Goal: Use online tool/utility: Utilize a website feature to perform a specific function

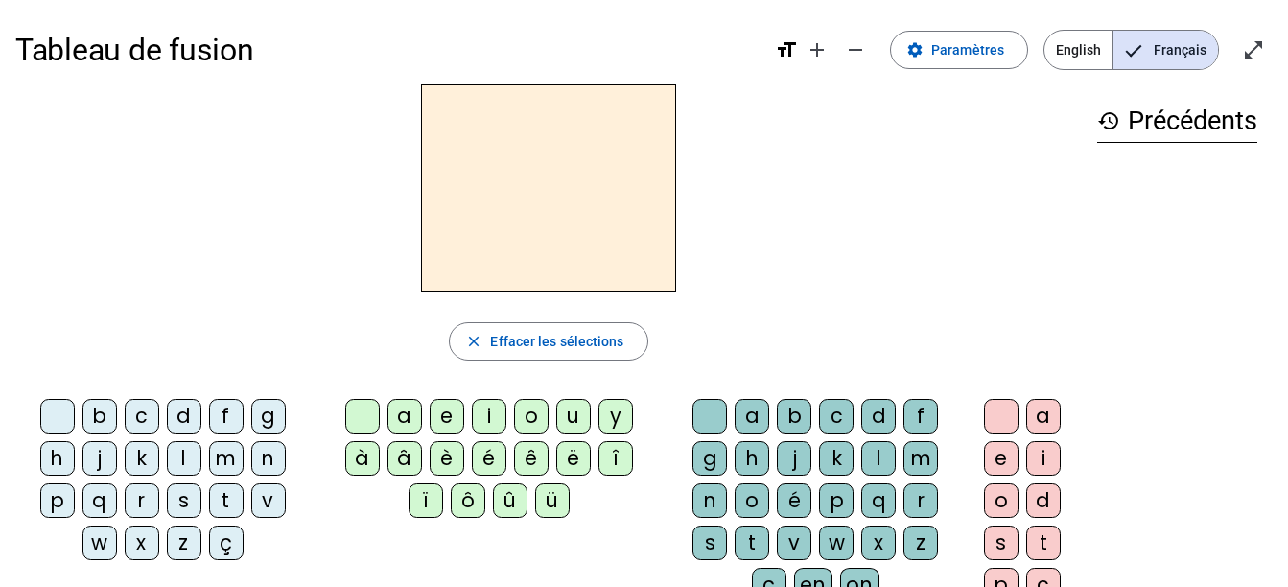
click at [181, 540] on div "z" at bounding box center [184, 543] width 35 height 35
click at [531, 410] on div "o" at bounding box center [531, 416] width 35 height 35
click at [747, 500] on div "o" at bounding box center [752, 500] width 35 height 35
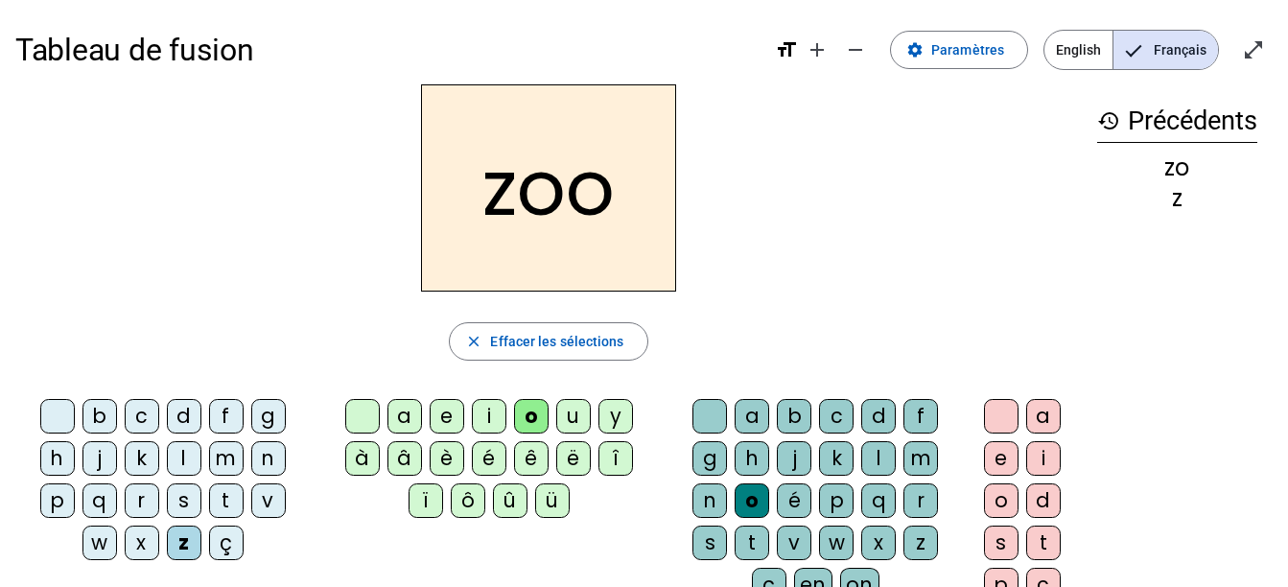
click at [797, 492] on div "é" at bounding box center [794, 500] width 35 height 35
click at [277, 459] on div "n" at bounding box center [268, 458] width 35 height 35
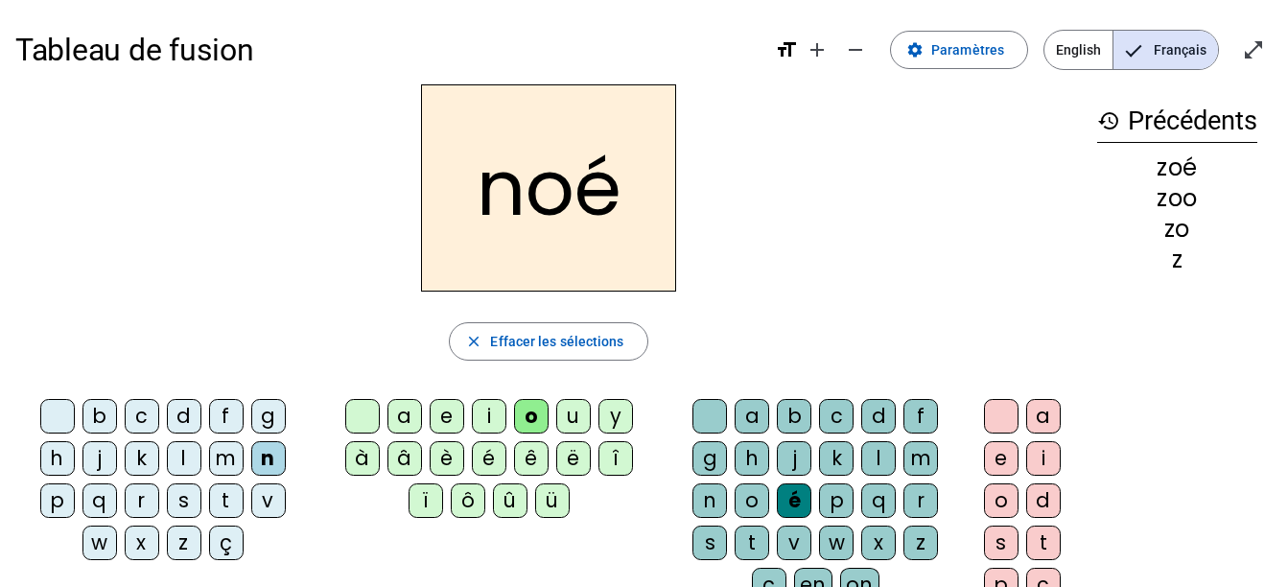
click at [277, 459] on div "n" at bounding box center [268, 458] width 35 height 35
click at [754, 415] on div "a" at bounding box center [752, 416] width 35 height 35
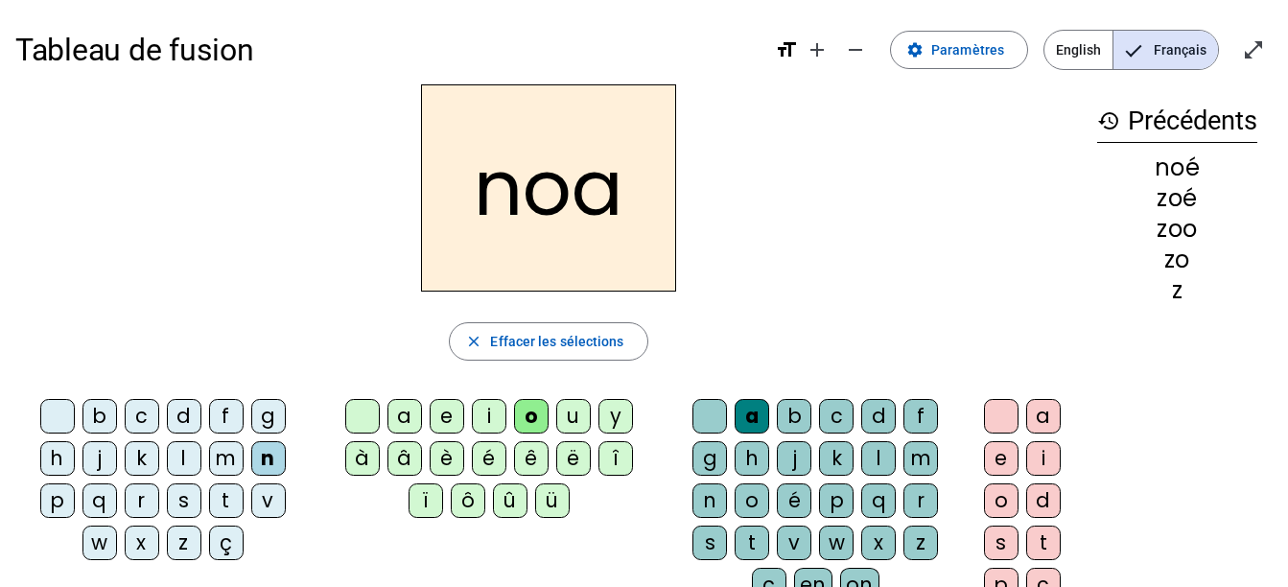
click at [104, 418] on div "b" at bounding box center [99, 416] width 35 height 35
click at [871, 533] on div "x" at bounding box center [878, 543] width 35 height 35
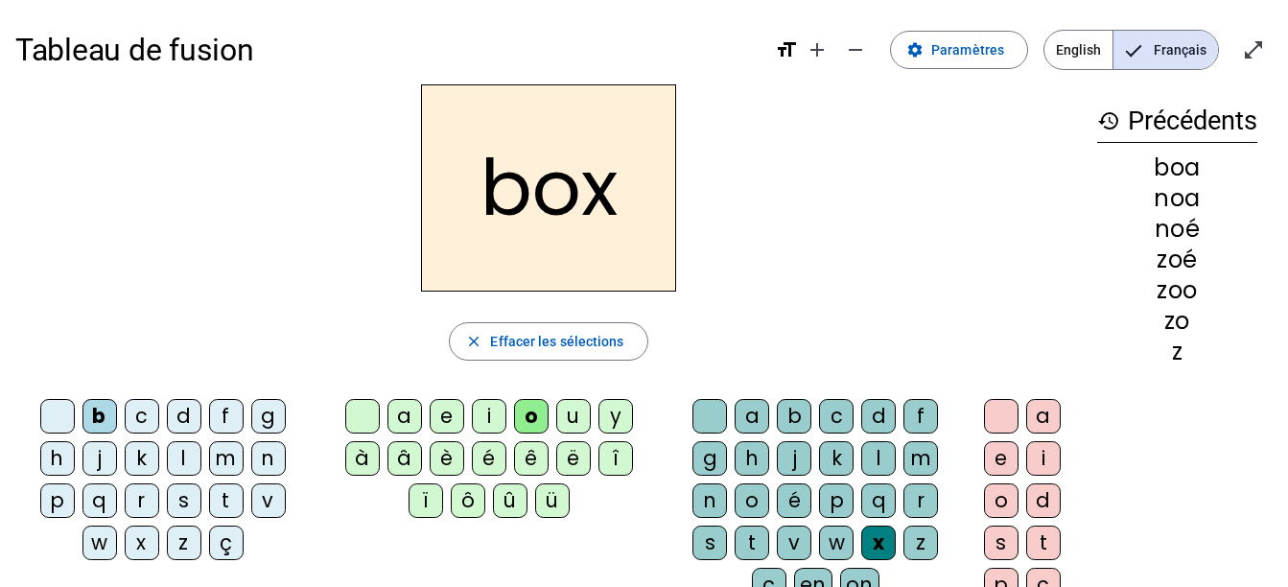
click at [223, 411] on div "f" at bounding box center [226, 416] width 35 height 35
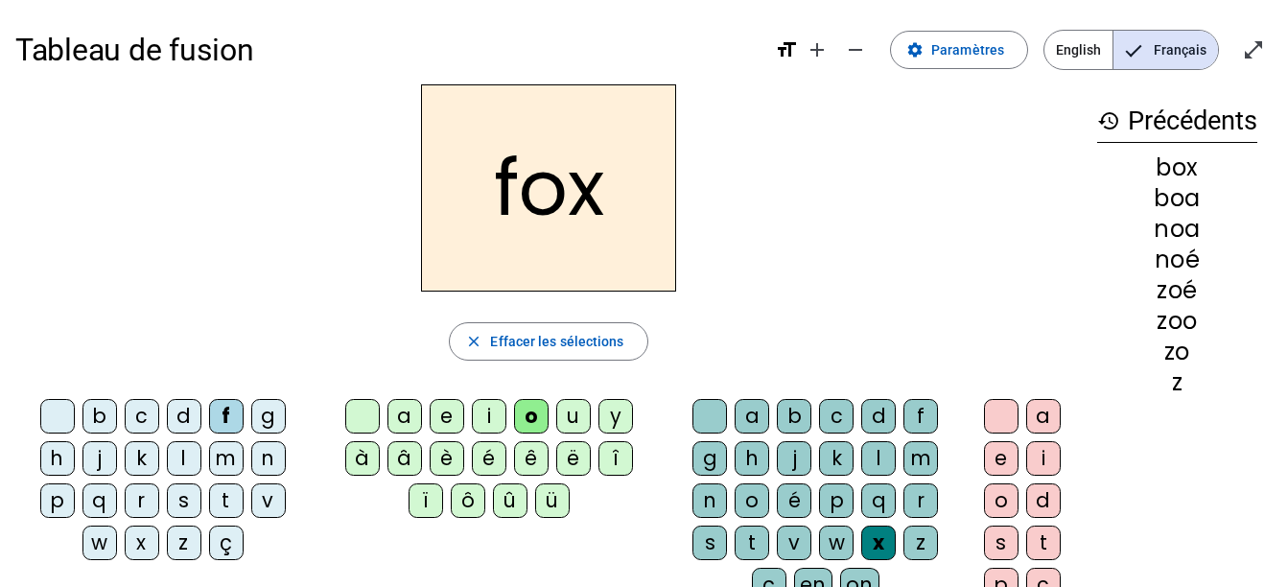
click at [930, 500] on div "r" at bounding box center [921, 500] width 35 height 35
